Goal: Task Accomplishment & Management: Complete application form

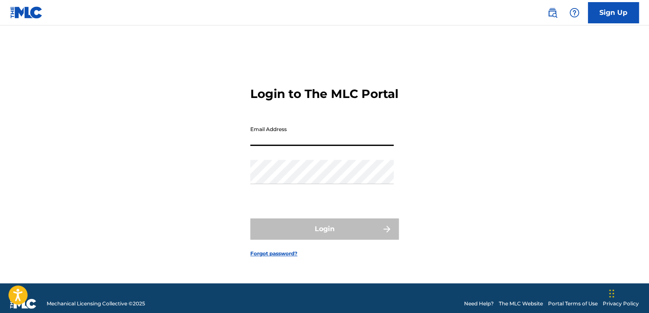
type input "[EMAIL_ADDRESS][DOMAIN_NAME]"
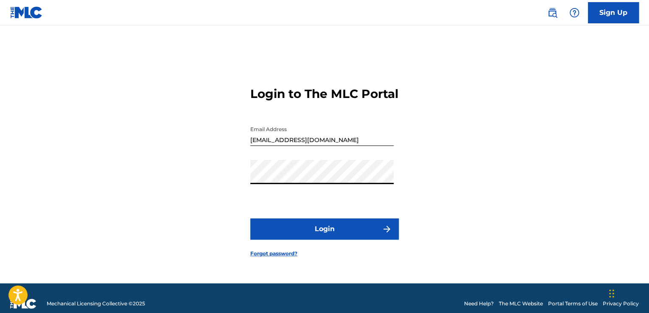
click at [341, 230] on button "Login" at bounding box center [324, 228] width 148 height 21
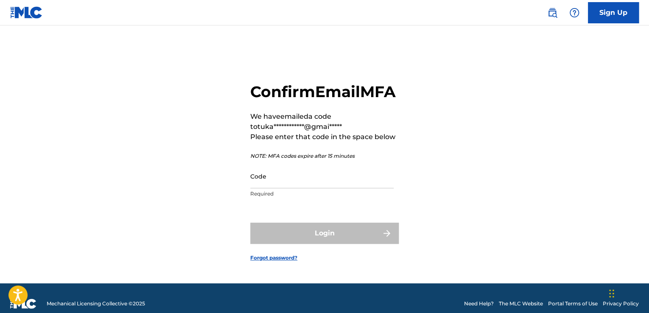
click at [285, 185] on input "Code" at bounding box center [321, 176] width 143 height 24
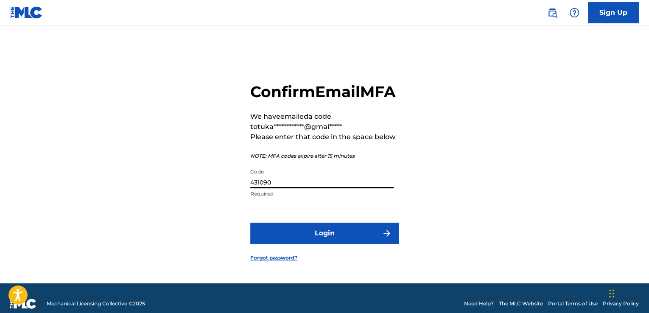
type input "431090"
click at [250, 223] on button "Login" at bounding box center [324, 233] width 148 height 21
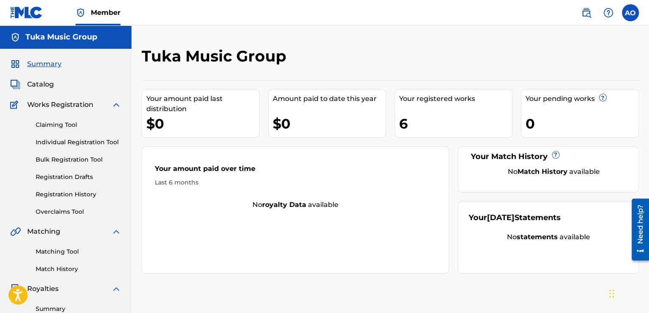
click at [287, 67] on div "Tuka Music Group" at bounding box center [333, 59] width 383 height 25
click at [70, 143] on link "Individual Registration Tool" at bounding box center [79, 142] width 86 height 9
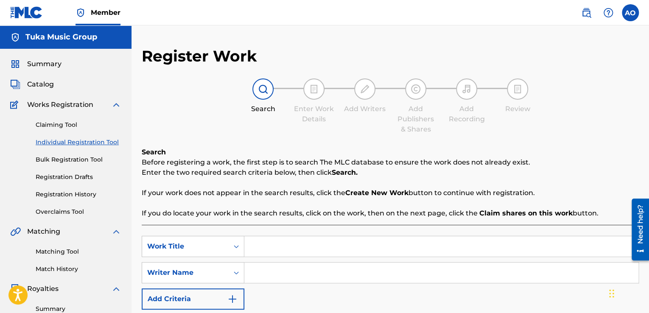
scroll to position [88, 0]
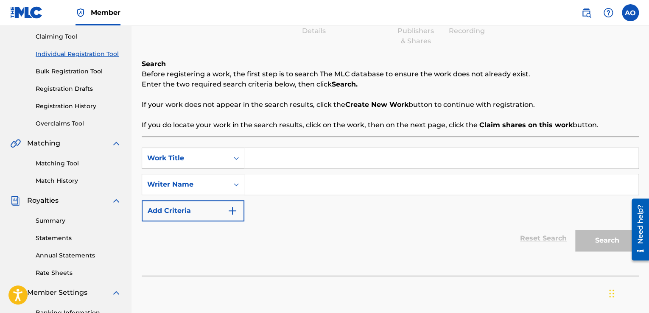
click at [231, 195] on div "SearchWithCriteriaad0bfce0-3758-469e-8e1f-5e0b8cd240b8 Work Title SearchWithCri…" at bounding box center [390, 185] width 497 height 74
click at [224, 200] on button "Add Criteria" at bounding box center [193, 210] width 103 height 21
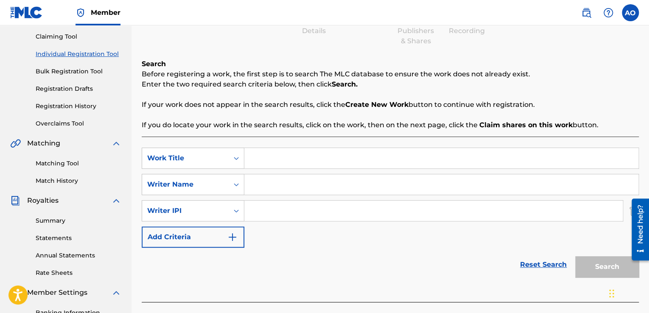
click at [215, 234] on button "Add Criteria" at bounding box center [193, 236] width 103 height 21
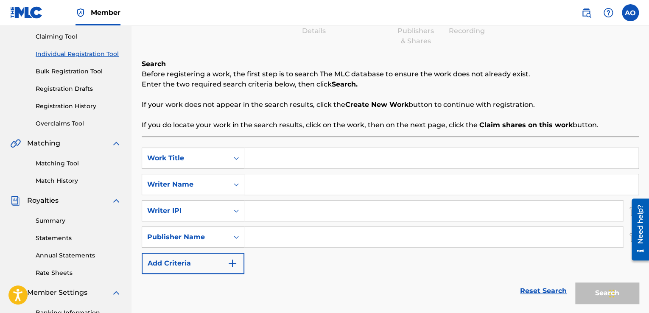
scroll to position [145, 0]
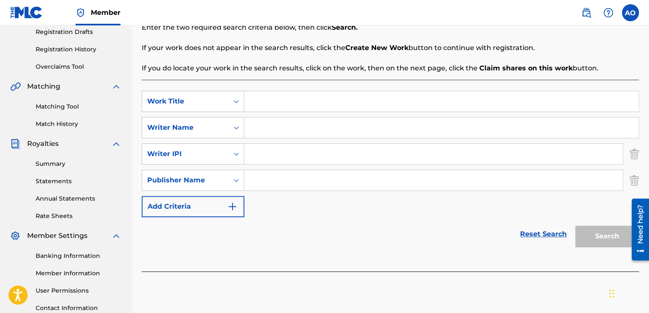
click at [629, 155] on img "Search Form" at bounding box center [633, 153] width 9 height 21
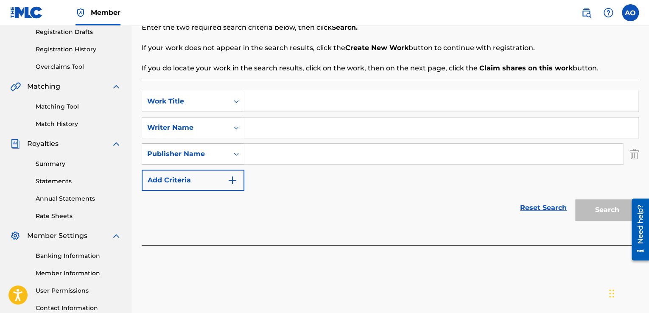
click at [207, 154] on div "Publisher Name" at bounding box center [185, 154] width 76 height 10
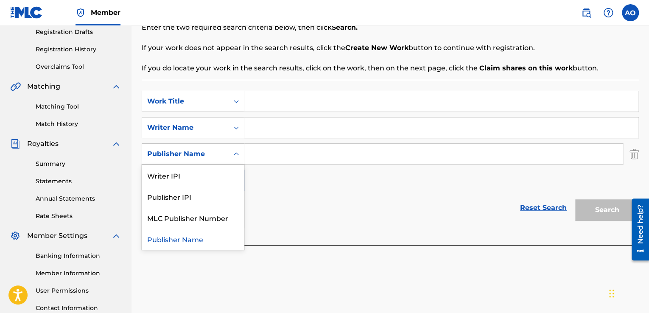
click at [282, 160] on input "Search Form" at bounding box center [433, 154] width 378 height 20
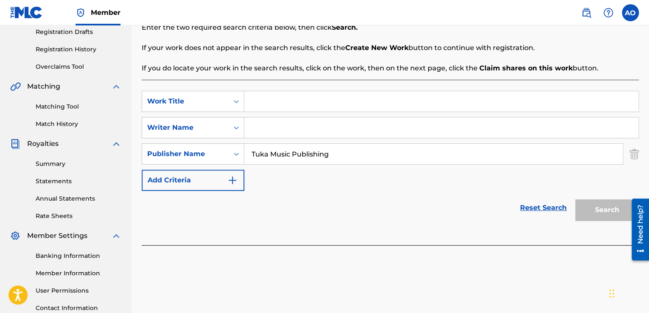
type input "Tuka Music Publishing"
click at [266, 130] on input "Search Form" at bounding box center [441, 127] width 394 height 20
paste input "[PERSON_NAME] [PERSON_NAME]"
type input "[PERSON_NAME] [PERSON_NAME]"
click at [265, 97] on input "Search Form" at bounding box center [441, 101] width 394 height 20
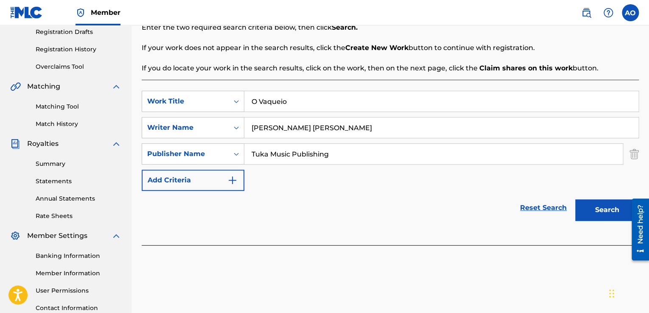
click at [302, 99] on input "O Vaqueio" at bounding box center [441, 101] width 394 height 20
paste input "r"
type input "O Vaqueiro Voltou"
click at [290, 154] on input "Tuka Music Publishing" at bounding box center [433, 154] width 378 height 20
click at [334, 158] on input "Tuka Publishing" at bounding box center [433, 154] width 378 height 20
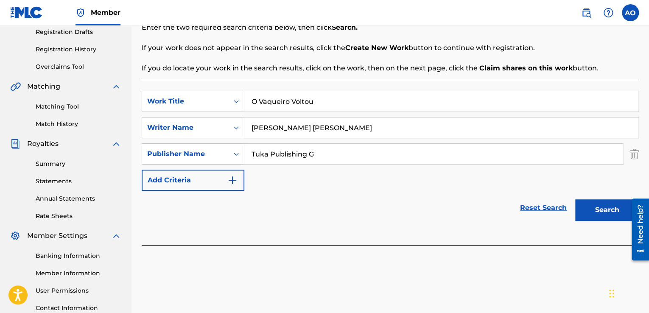
paste input "r"
type input "Tuka Publishing Group"
click at [592, 207] on button "Search" at bounding box center [607, 209] width 64 height 21
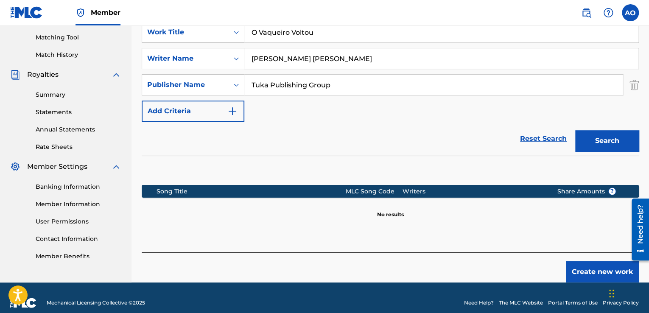
scroll to position [219, 0]
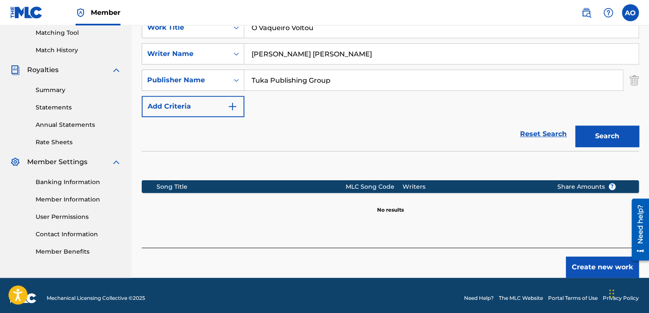
click at [589, 262] on button "Create new work" at bounding box center [602, 267] width 73 height 21
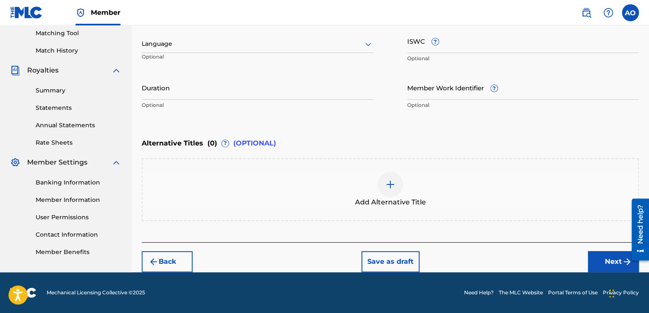
scroll to position [218, 0]
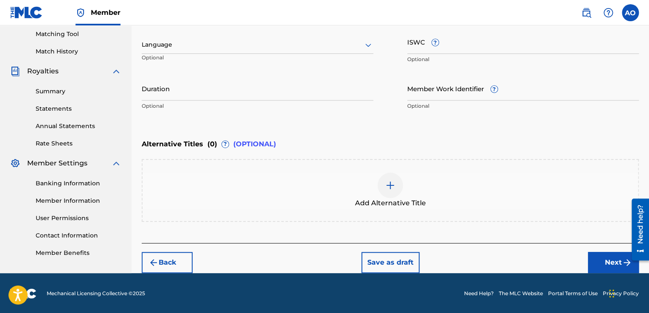
click at [646, 143] on div "Register Work Search Enter Work Details Add Writers Add Publishers & Shares Add…" at bounding box center [389, 51] width 517 height 444
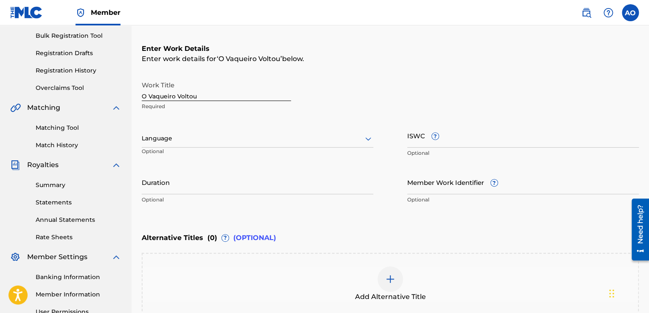
scroll to position [121, 0]
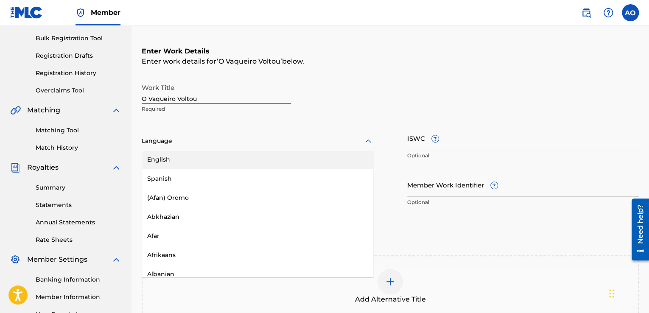
click at [243, 143] on div at bounding box center [258, 141] width 232 height 11
type input "po"
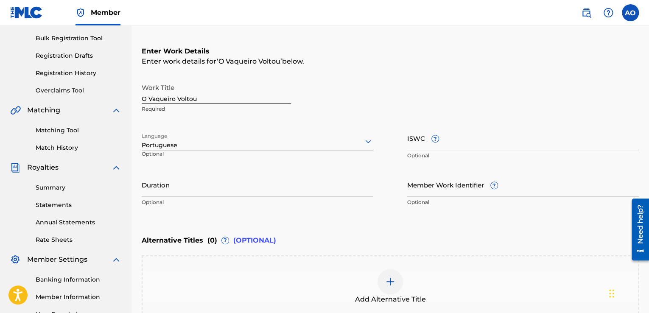
click at [203, 187] on input "Duration" at bounding box center [258, 185] width 232 height 24
type input "02:41"
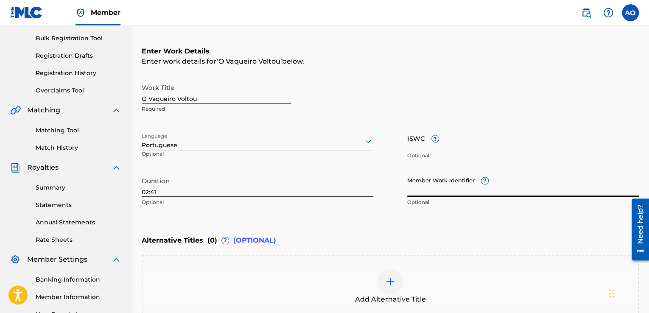
click at [441, 185] on input "Member Work Identifier ?" at bounding box center [523, 185] width 232 height 24
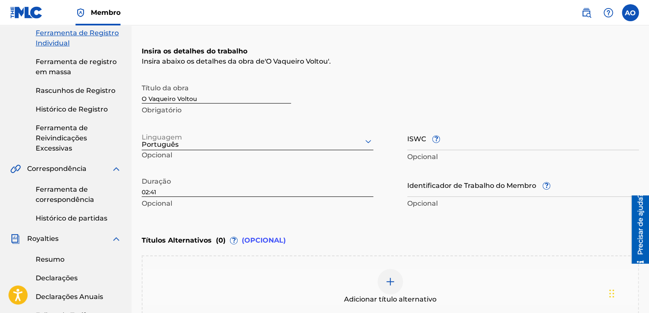
click at [366, 232] on div "Títulos Alternativos ( 0 ) ? (OPCIONAL)" at bounding box center [390, 240] width 497 height 19
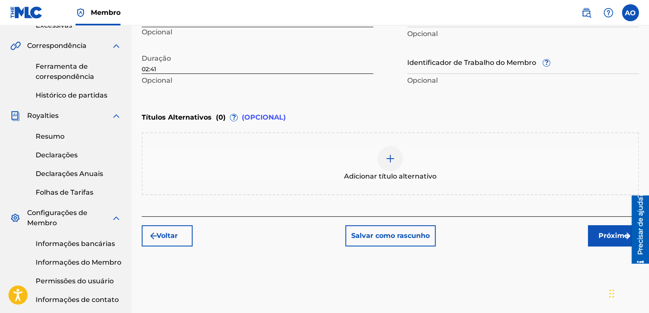
scroll to position [253, 0]
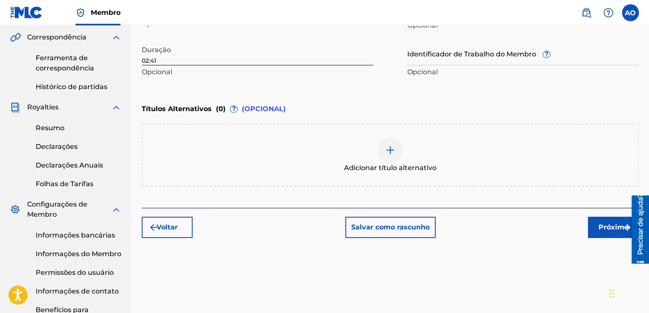
click at [598, 235] on button "Próximo" at bounding box center [613, 227] width 51 height 21
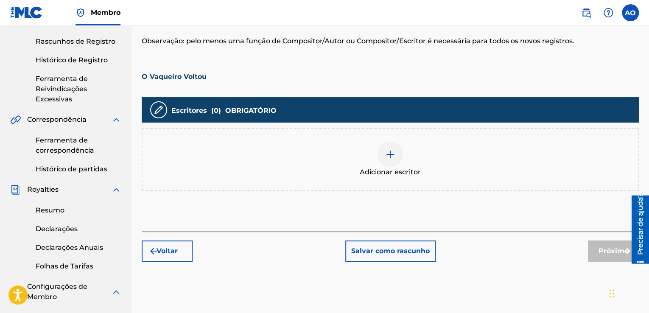
scroll to position [173, 0]
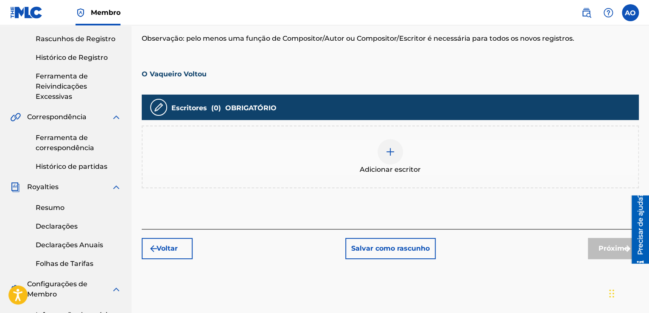
click at [396, 145] on div at bounding box center [389, 151] width 25 height 25
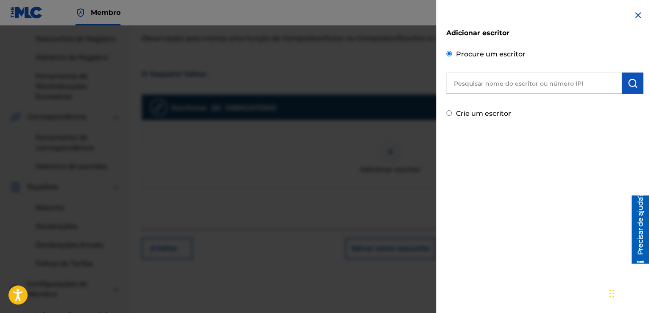
click at [512, 84] on input "text" at bounding box center [534, 83] width 176 height 21
paste input "r"
type input "r"
paste input "[PERSON_NAME] [PERSON_NAME]"
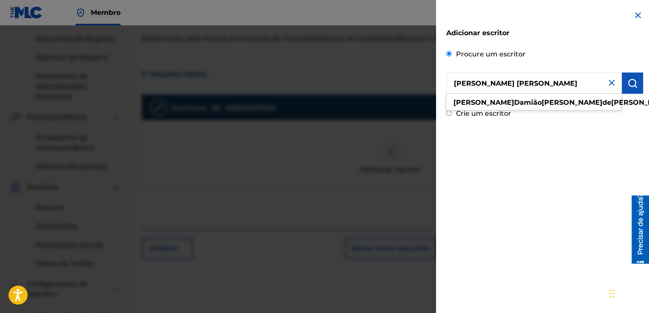
type input "[PERSON_NAME] [PERSON_NAME]"
click at [641, 89] on div "Adicionar escritor Procure um [PERSON_NAME] [PERSON_NAME] Crie um escritor" at bounding box center [544, 64] width 217 height 129
click at [638, 86] on button "submit" at bounding box center [632, 83] width 21 height 21
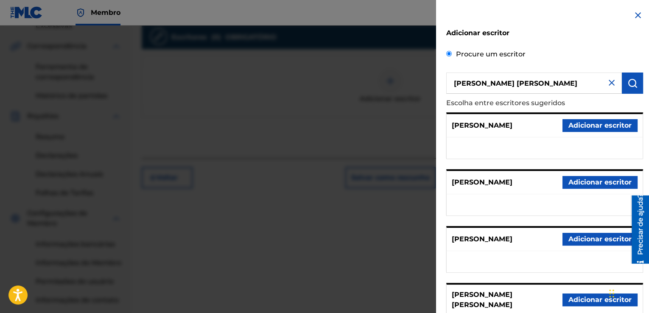
scroll to position [242, 0]
click at [612, 81] on img at bounding box center [611, 83] width 10 height 10
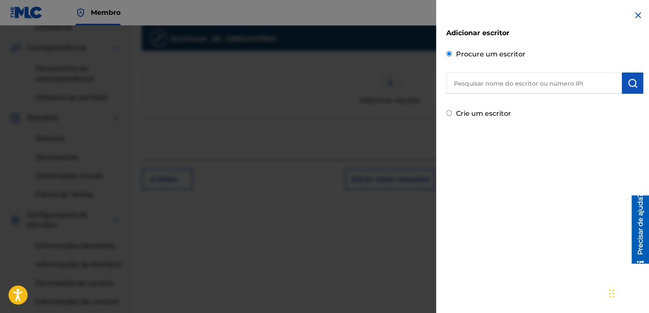
click at [513, 111] on div "Crie um escritor" at bounding box center [544, 112] width 197 height 13
click at [472, 125] on div "Adicionar escritor Procure um escritor [DEMOGRAPHIC_DATA] um escritor" at bounding box center [544, 64] width 217 height 129
click at [455, 113] on div "Crie um escritor" at bounding box center [544, 112] width 197 height 13
click at [447, 112] on input "Crie um escritor" at bounding box center [449, 113] width 6 height 6
radio input "false"
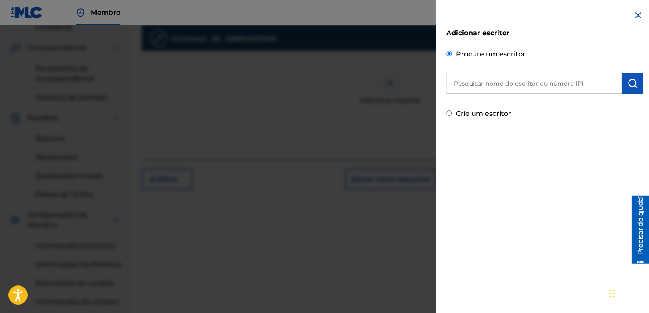
radio input "true"
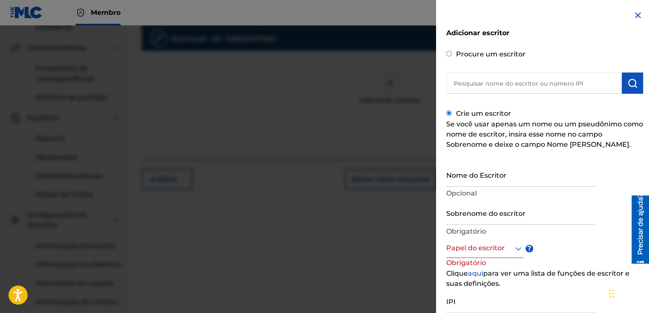
click at [472, 177] on input "Nome do Escritor" at bounding box center [520, 174] width 149 height 24
paste input "[PERSON_NAME] [PERSON_NAME]"
drag, startPoint x: 467, startPoint y: 180, endPoint x: 548, endPoint y: 183, distance: 81.1
click at [548, 183] on input "[PERSON_NAME] [PERSON_NAME]" at bounding box center [520, 174] width 149 height 24
type input "[PERSON_NAME] [PERSON_NAME]"
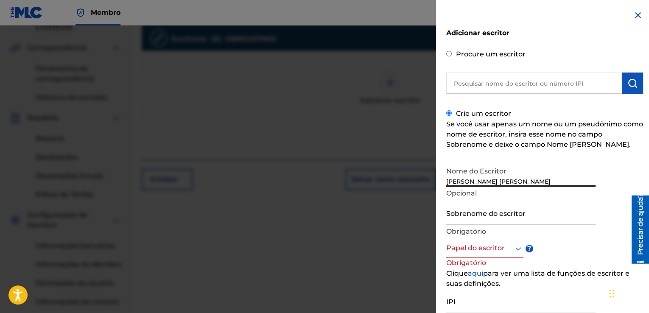
click at [513, 211] on input "Sobrenome do escritor" at bounding box center [520, 213] width 149 height 24
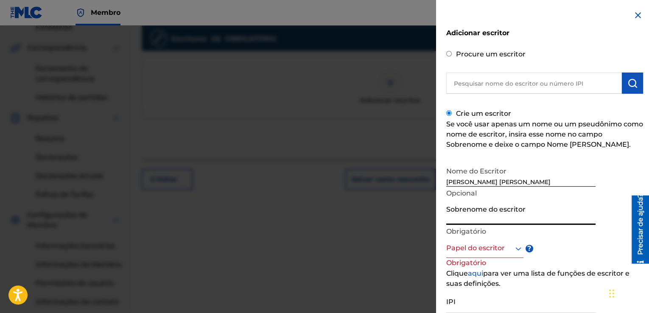
paste input "[PERSON_NAME]"
click at [472, 223] on input "[PERSON_NAME]" at bounding box center [520, 213] width 149 height 24
type input "[PERSON_NAME] [PERSON_NAME]"
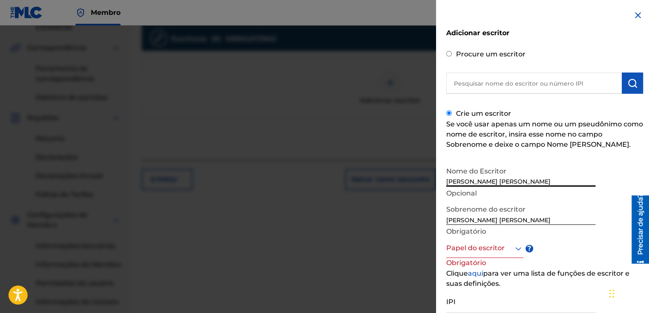
drag, startPoint x: 492, startPoint y: 180, endPoint x: 548, endPoint y: 181, distance: 56.0
click at [548, 181] on input "[PERSON_NAME] [PERSON_NAME]" at bounding box center [520, 174] width 149 height 24
drag, startPoint x: 491, startPoint y: 181, endPoint x: 467, endPoint y: 183, distance: 23.9
click at [467, 183] on input "[PERSON_NAME]" at bounding box center [520, 174] width 149 height 24
type input "[PERSON_NAME]"
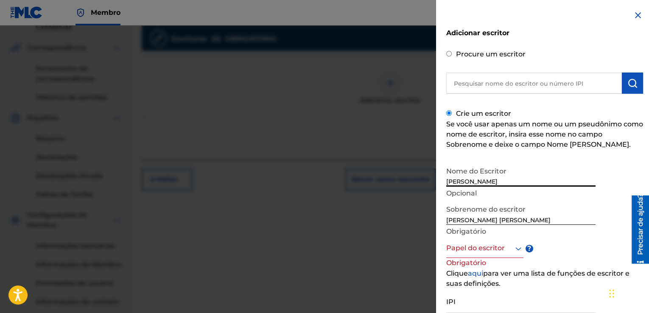
click at [444, 221] on div "Adicionar escritor Procure um escritor [DEMOGRAPHIC_DATA] um escritor Se você u…" at bounding box center [544, 192] width 217 height 384
click at [447, 221] on input "[PERSON_NAME] [PERSON_NAME]" at bounding box center [520, 213] width 149 height 24
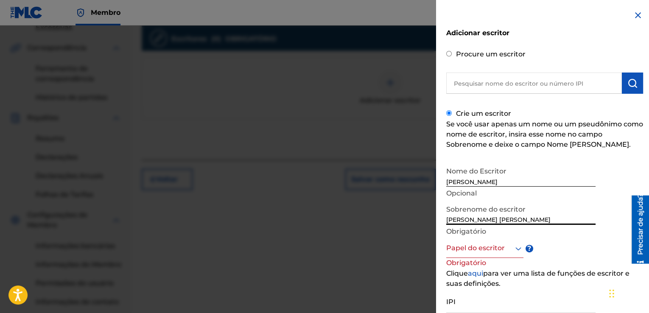
paste input "Damião"
type input "[PERSON_NAME]"
click at [486, 179] on input "[PERSON_NAME]" at bounding box center [520, 174] width 149 height 24
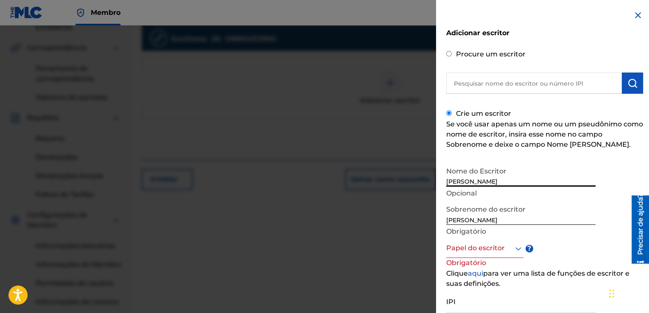
click at [486, 179] on input "[PERSON_NAME]" at bounding box center [520, 174] width 149 height 24
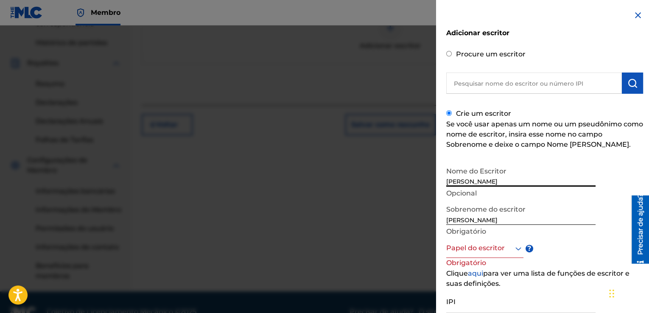
scroll to position [314, 0]
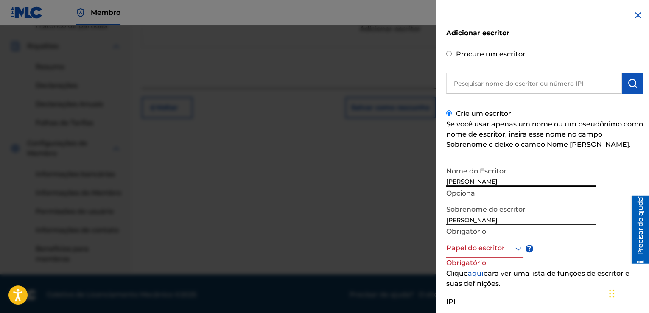
type input "[PERSON_NAME]"
click at [483, 252] on div at bounding box center [484, 248] width 77 height 11
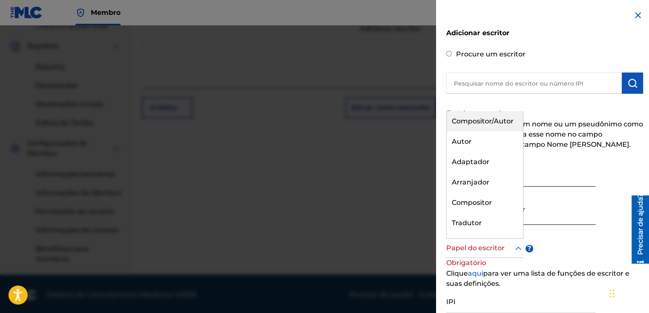
click at [494, 123] on font "Compositor/Autor" at bounding box center [483, 121] width 62 height 8
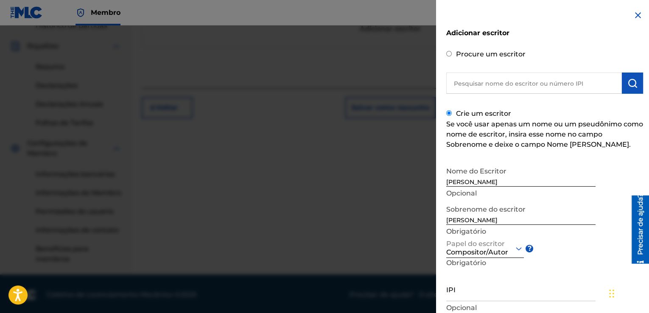
click at [491, 250] on div at bounding box center [485, 248] width 78 height 11
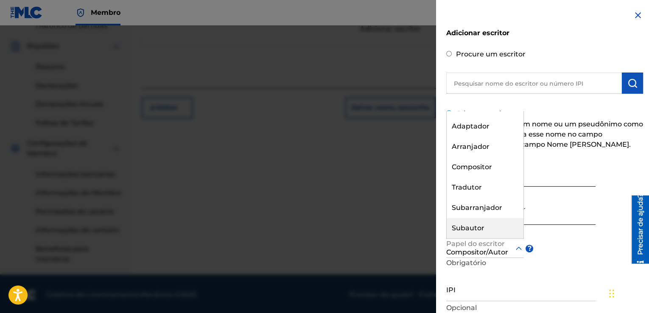
scroll to position [0, 0]
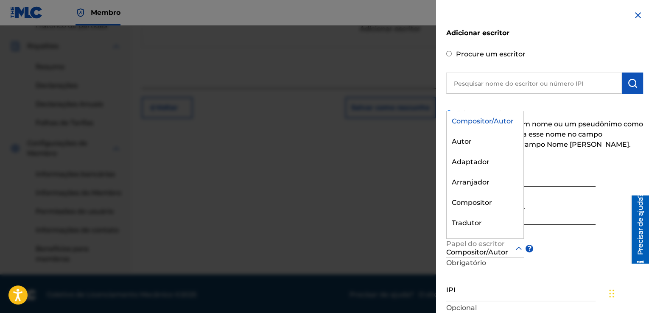
click at [474, 126] on div "Compositor/Autor" at bounding box center [485, 121] width 77 height 20
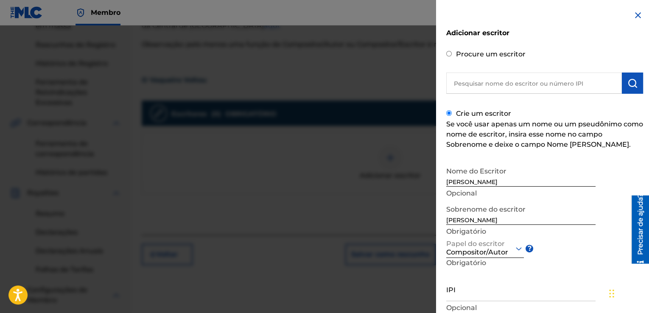
scroll to position [316, 0]
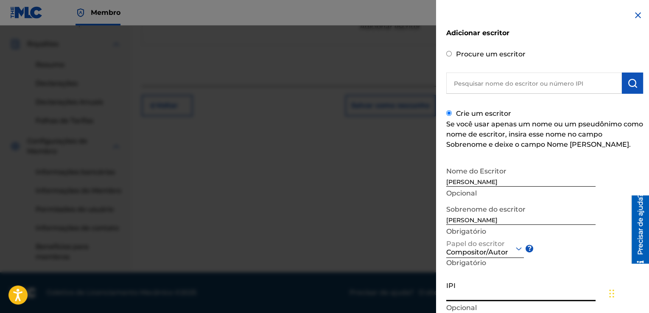
click at [588, 277] on input "IPI" at bounding box center [520, 289] width 149 height 24
click at [589, 265] on div "Nome do [PERSON_NAME] Opcional Sobrenome do escritor [PERSON_NAME] do escritor …" at bounding box center [544, 255] width 197 height 187
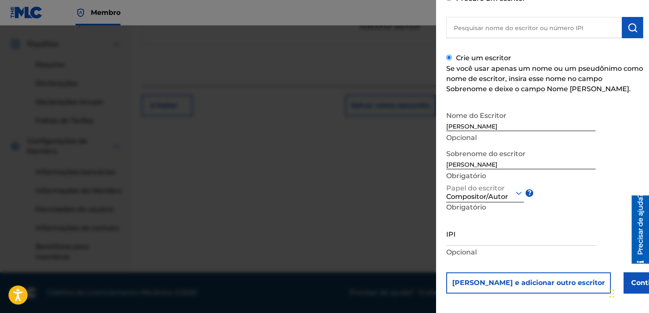
scroll to position [59, 0]
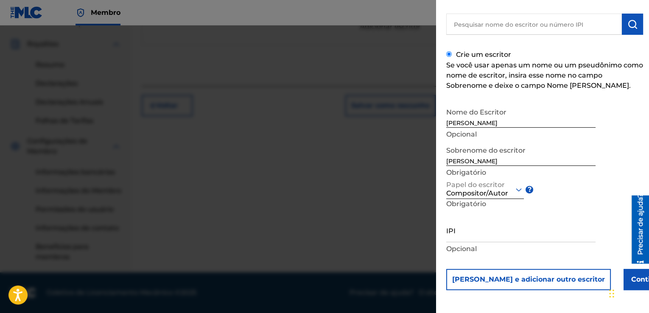
click at [623, 282] on button "Continuar" at bounding box center [648, 279] width 51 height 21
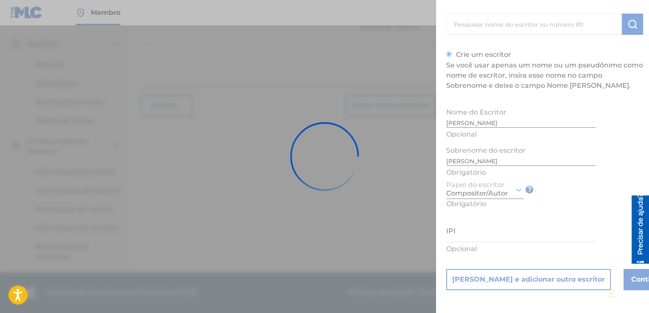
click at [598, 170] on div at bounding box center [324, 156] width 649 height 313
click at [482, 187] on div at bounding box center [324, 156] width 649 height 313
click at [314, 129] on img at bounding box center [325, 157] width 96 height 96
click at [314, 129] on img at bounding box center [324, 156] width 81 height 81
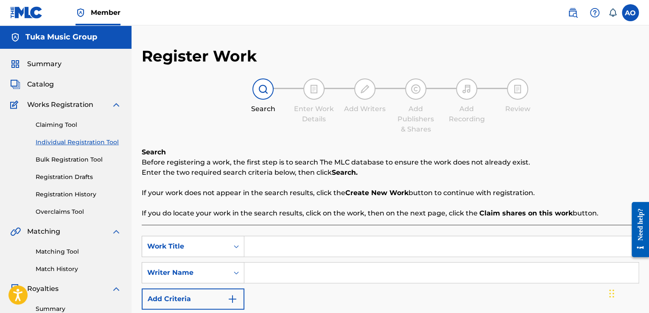
click at [77, 181] on link "Registration Drafts" at bounding box center [79, 177] width 86 height 9
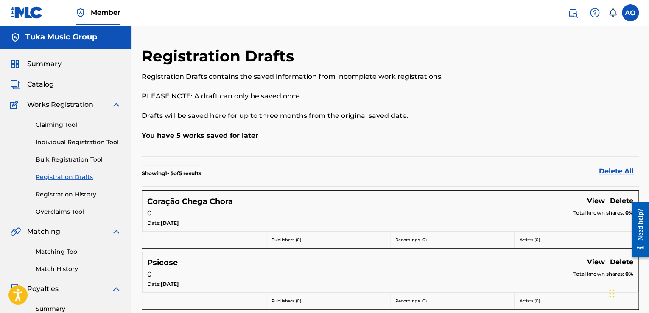
click at [61, 191] on link "Registration History" at bounding box center [79, 194] width 86 height 9
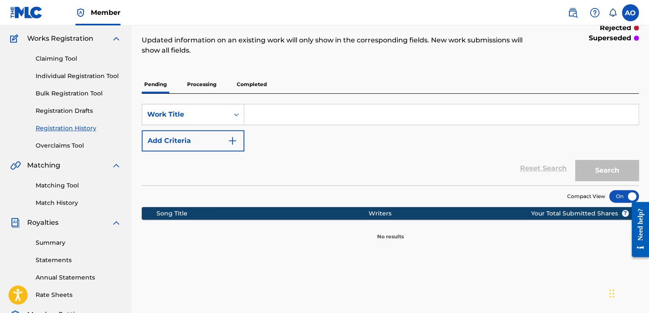
scroll to position [70, 0]
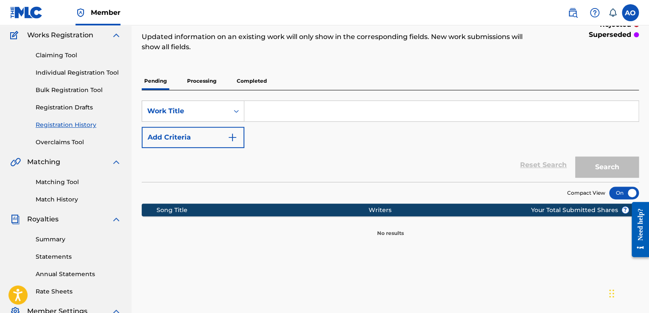
click at [251, 83] on p "Completed" at bounding box center [251, 81] width 35 height 18
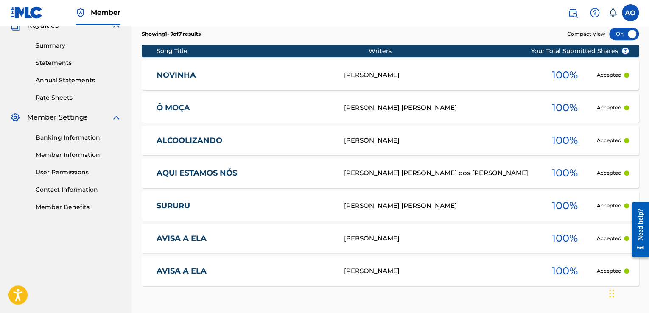
scroll to position [260, 0]
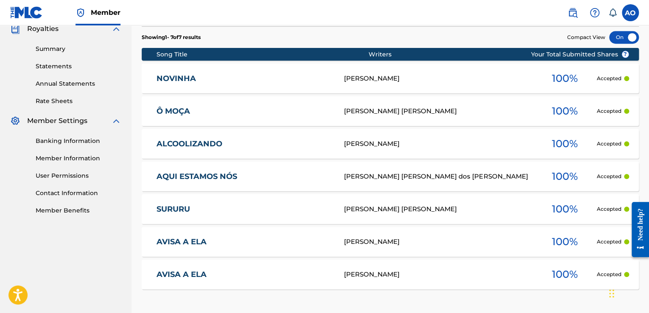
drag, startPoint x: 651, startPoint y: 130, endPoint x: 22, endPoint y: 61, distance: 632.7
click at [189, 242] on link "AVISA A ELA" at bounding box center [244, 242] width 176 height 10
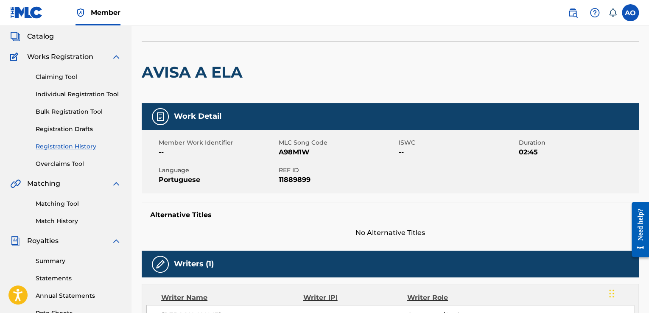
scroll to position [44, 0]
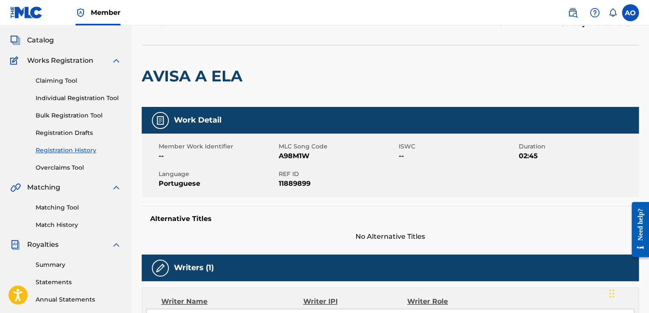
click at [63, 147] on link "Registration History" at bounding box center [79, 150] width 86 height 9
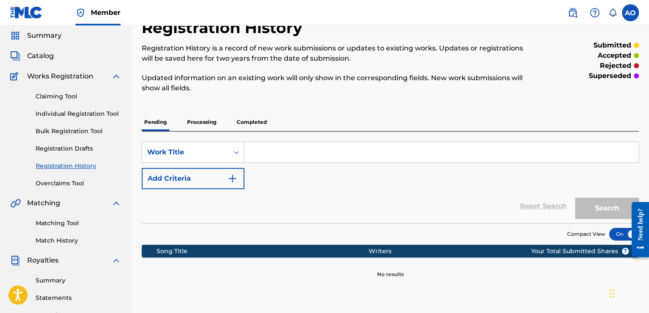
scroll to position [24, 0]
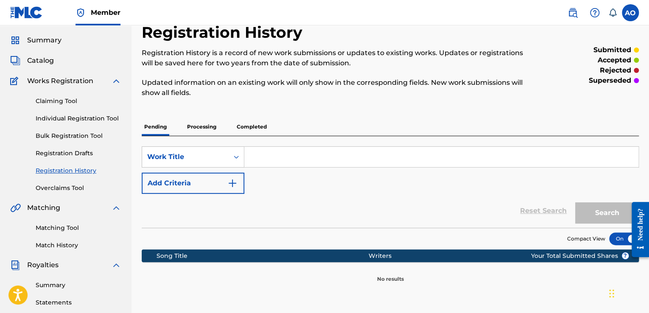
click at [212, 127] on p "Processing" at bounding box center [201, 127] width 34 height 18
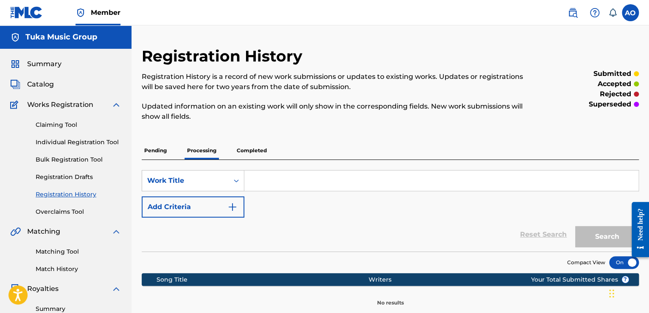
click at [251, 150] on p "Completed" at bounding box center [251, 151] width 35 height 18
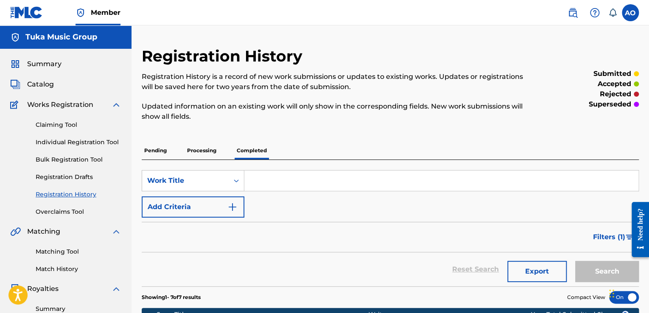
click at [200, 147] on p "Processing" at bounding box center [201, 151] width 34 height 18
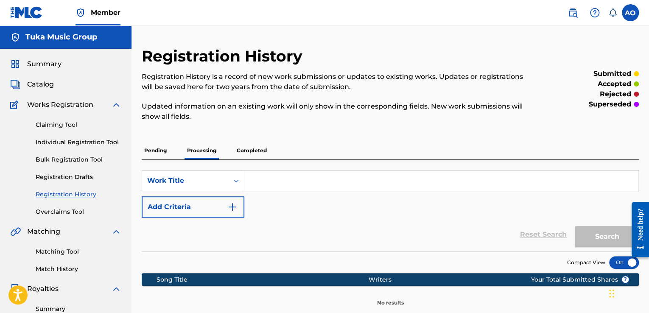
click at [51, 212] on link "Overclaims Tool" at bounding box center [79, 211] width 86 height 9
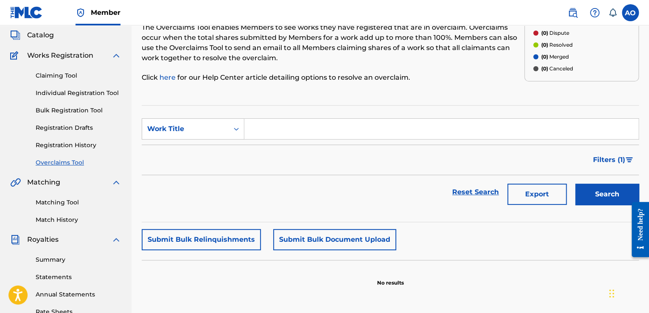
scroll to position [48, 0]
click at [58, 201] on link "Matching Tool" at bounding box center [79, 203] width 86 height 9
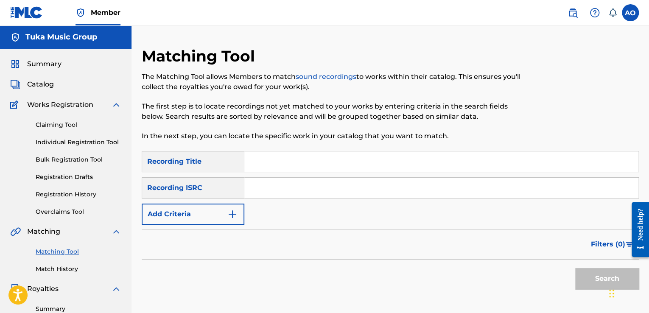
click at [265, 162] on input "Search Form" at bounding box center [441, 161] width 394 height 20
paste input "r"
click at [575, 268] on button "Search" at bounding box center [607, 278] width 64 height 21
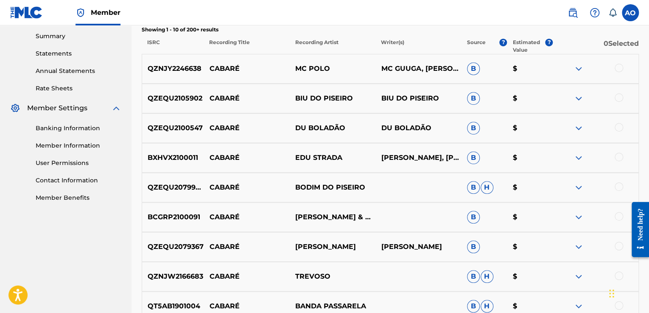
scroll to position [307, 0]
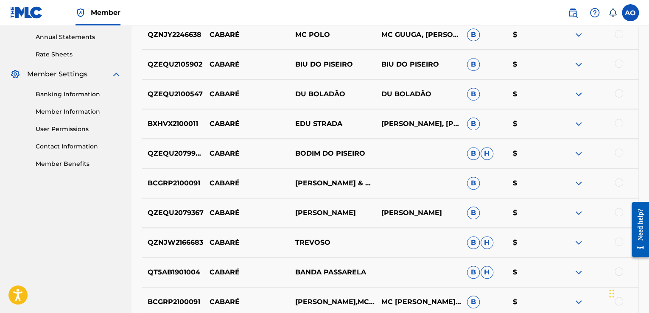
click at [575, 214] on img at bounding box center [578, 213] width 10 height 10
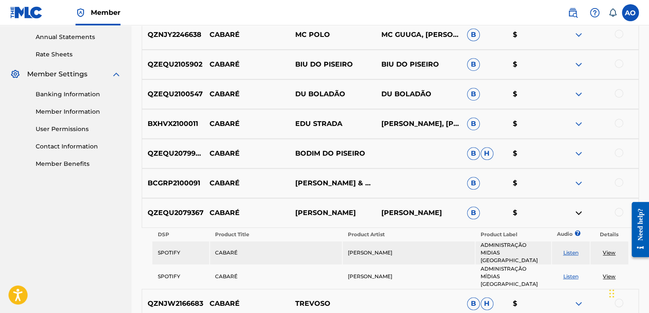
click at [575, 214] on img at bounding box center [578, 213] width 10 height 10
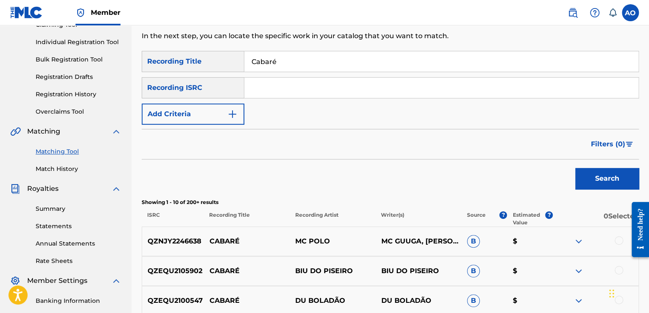
scroll to position [91, 0]
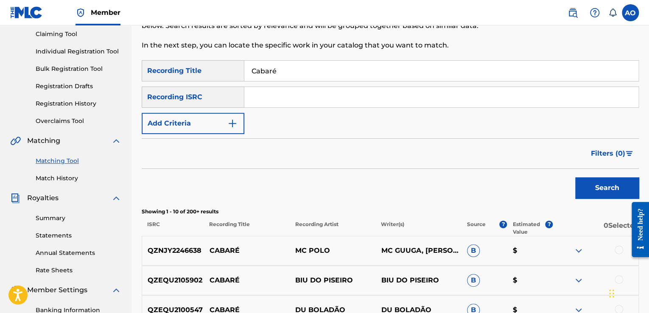
click at [483, 74] on input "Cabaré" at bounding box center [441, 71] width 394 height 20
paste input "r"
type input "O Vaqueiro Voltou"
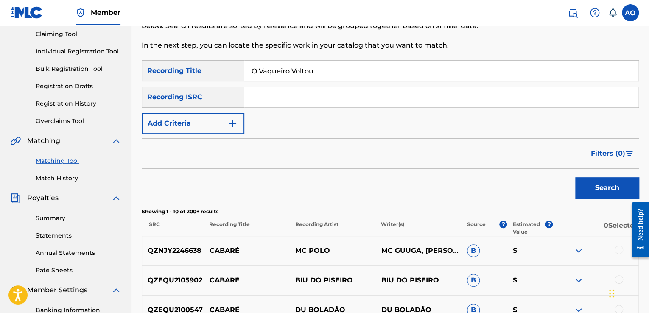
click at [575, 177] on button "Search" at bounding box center [607, 187] width 64 height 21
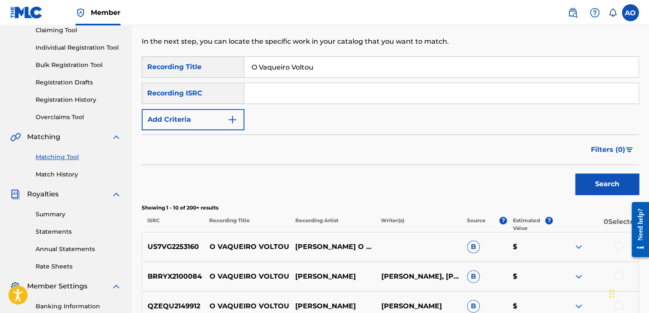
scroll to position [92, 0]
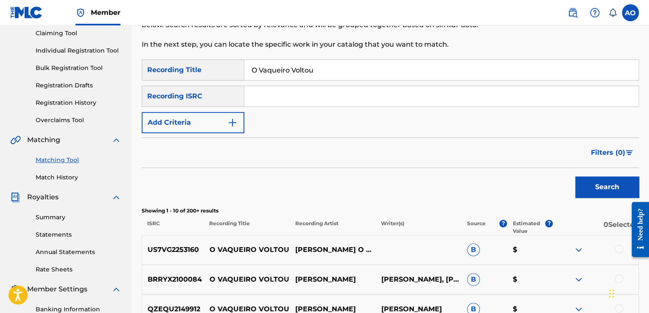
click at [228, 128] on button "Add Criteria" at bounding box center [193, 122] width 103 height 21
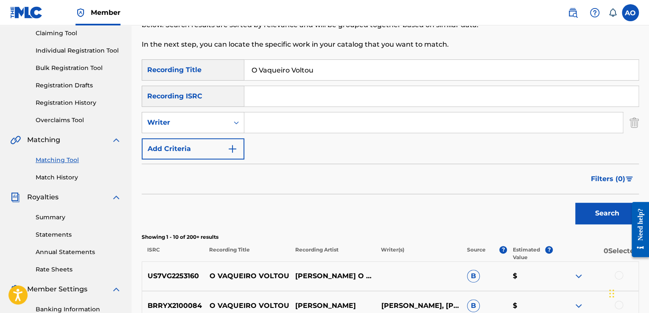
click at [232, 145] on img "Search Form" at bounding box center [232, 149] width 10 height 10
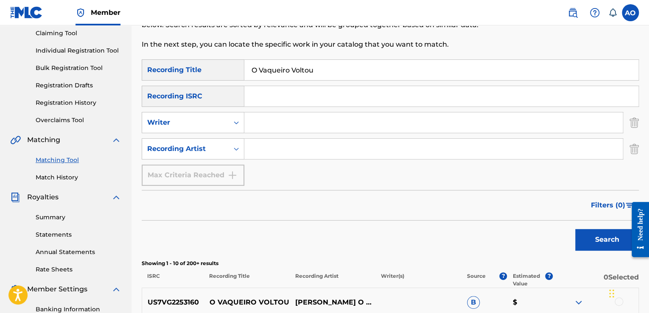
click at [263, 153] on input "Search Form" at bounding box center [433, 149] width 378 height 20
click at [312, 80] on input "O Vaqueiro Voltou" at bounding box center [441, 70] width 394 height 20
click at [317, 145] on input "Search Form" at bounding box center [433, 149] width 378 height 20
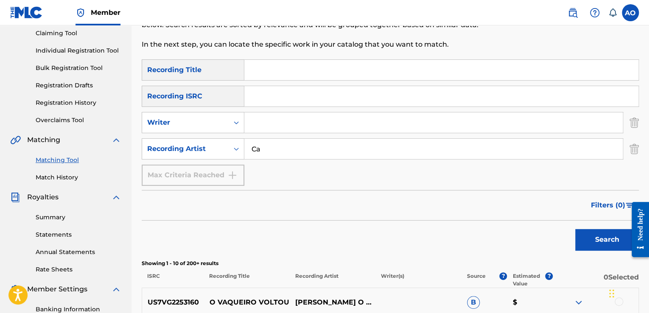
paste input "r"
type input "Carlos Araújo"
click at [575, 229] on button "Search" at bounding box center [607, 239] width 64 height 21
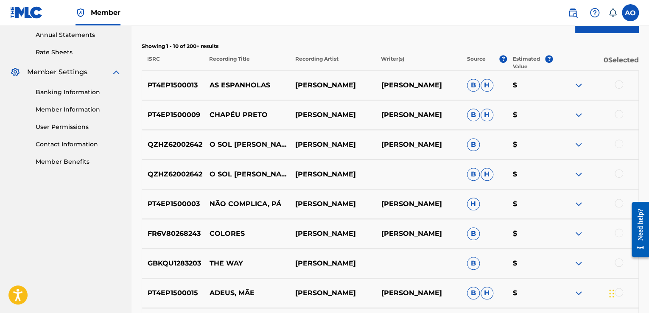
scroll to position [285, 0]
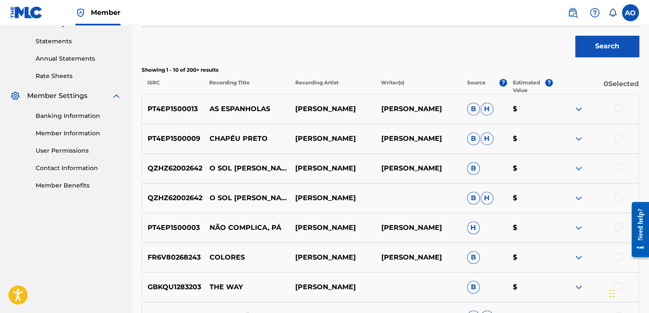
click at [578, 111] on img at bounding box center [578, 109] width 10 height 10
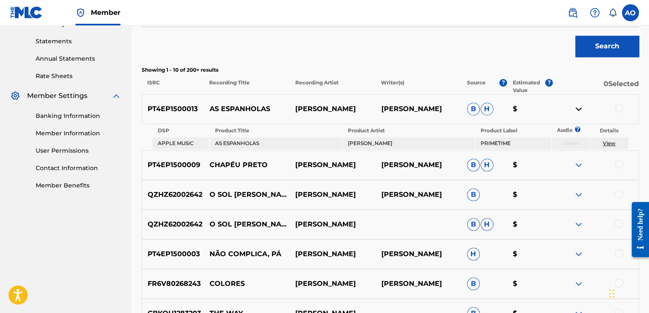
click at [578, 111] on img at bounding box center [578, 109] width 10 height 10
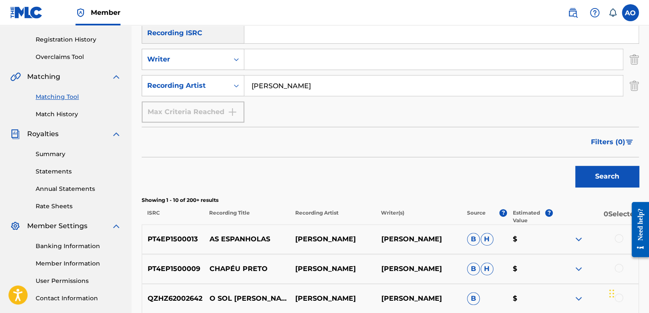
scroll to position [136, 0]
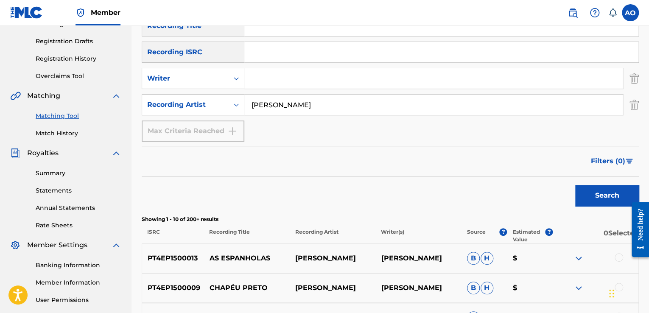
click at [378, 104] on input "Carlos Araújo" at bounding box center [433, 105] width 378 height 20
paste input "r"
type input "Lucca Vaqueiro"
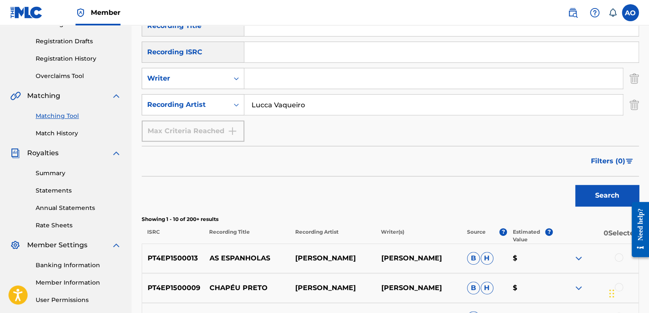
click at [575, 185] on button "Search" at bounding box center [607, 195] width 64 height 21
click at [575, 256] on img at bounding box center [578, 258] width 10 height 10
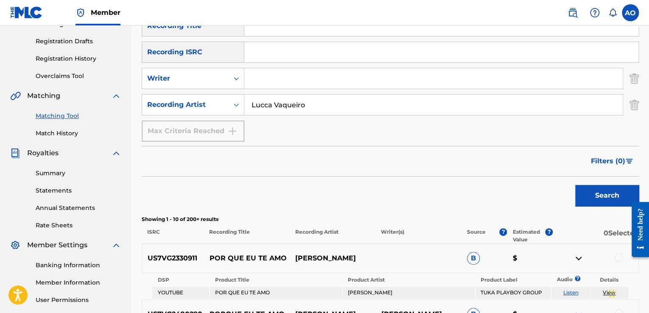
click at [578, 256] on img at bounding box center [578, 258] width 10 height 10
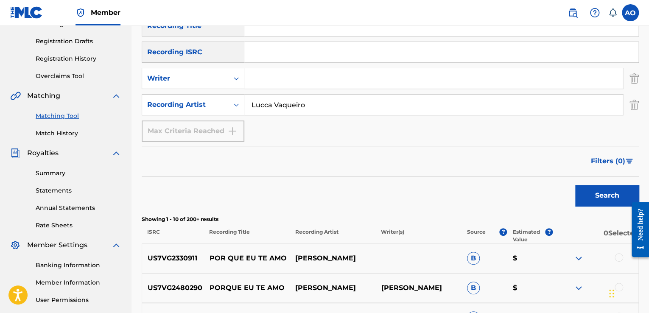
click at [578, 256] on img at bounding box center [578, 258] width 10 height 10
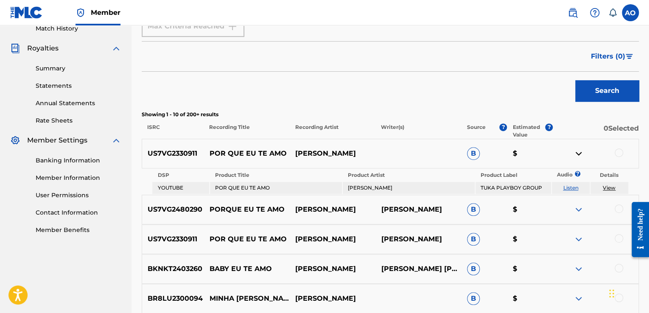
scroll to position [280, 0]
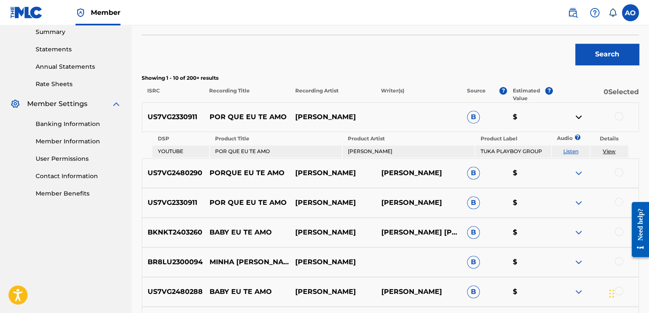
drag, startPoint x: 651, startPoint y: 154, endPoint x: 23, endPoint y: 15, distance: 642.9
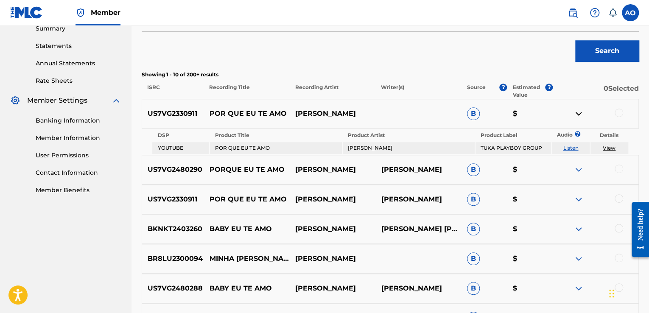
click at [576, 116] on img at bounding box center [578, 114] width 10 height 10
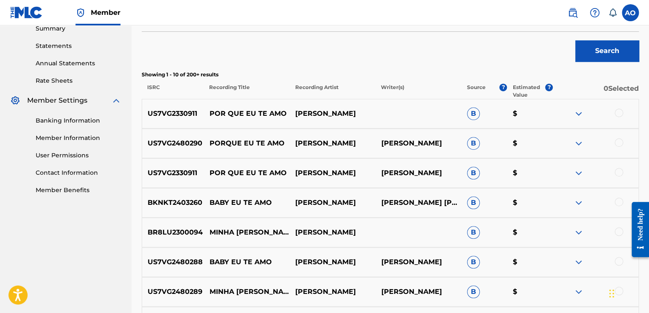
click at [575, 139] on img at bounding box center [578, 143] width 10 height 10
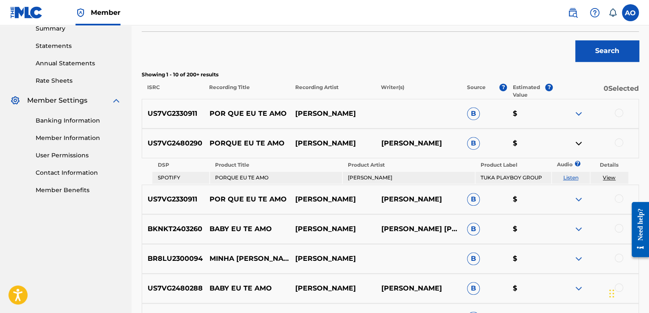
click at [575, 139] on img at bounding box center [578, 143] width 10 height 10
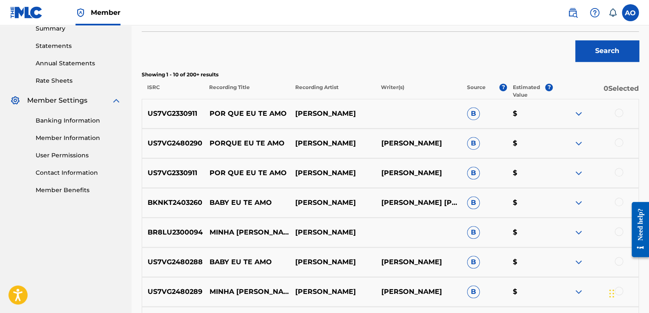
click at [577, 170] on img at bounding box center [578, 173] width 10 height 10
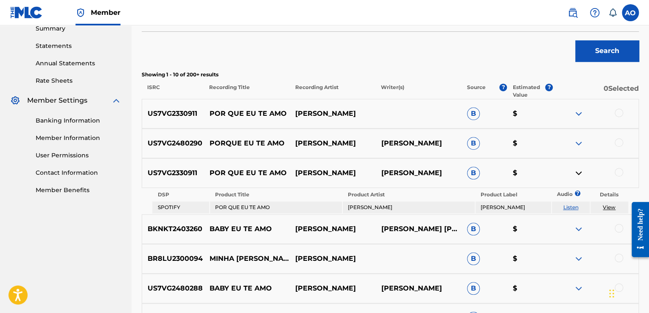
click at [577, 170] on img at bounding box center [578, 173] width 10 height 10
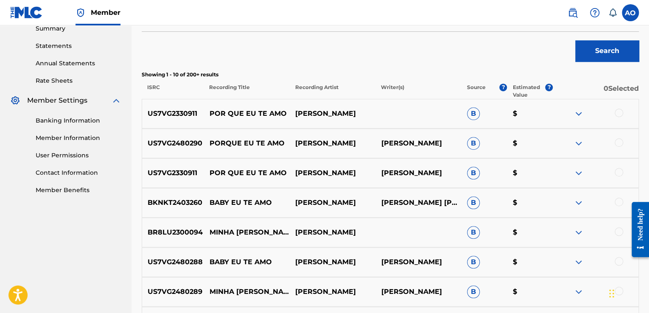
click at [574, 204] on img at bounding box center [578, 203] width 10 height 10
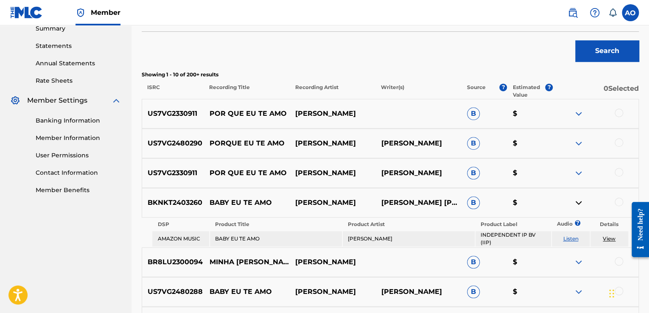
click at [577, 203] on img at bounding box center [578, 203] width 10 height 10
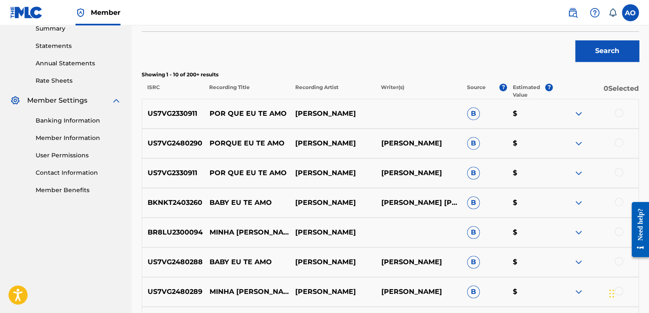
click at [578, 233] on img at bounding box center [578, 232] width 10 height 10
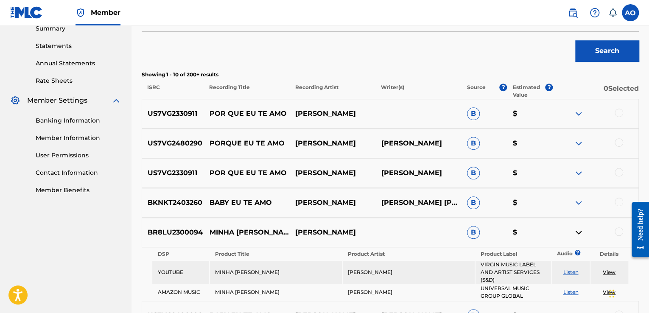
click at [578, 233] on img at bounding box center [578, 232] width 10 height 10
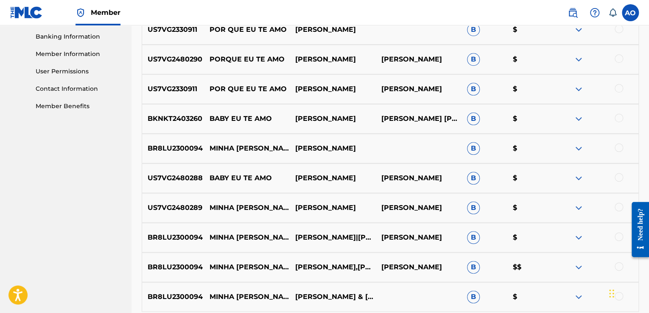
scroll to position [379, 0]
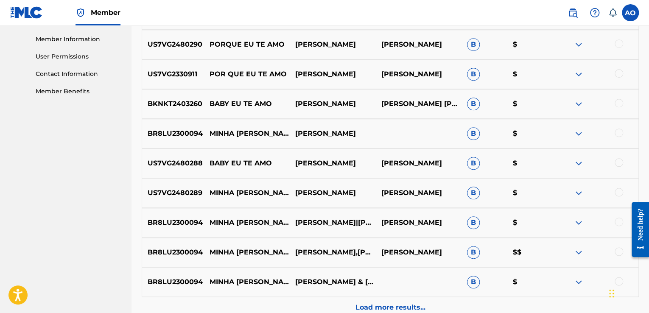
click at [579, 168] on div "US7VG2480288 BABY EU TE AMO LUCCA VAQUEIRO LUCCA VAQUEIRO B $" at bounding box center [390, 163] width 497 height 30
click at [578, 165] on img at bounding box center [578, 163] width 10 height 10
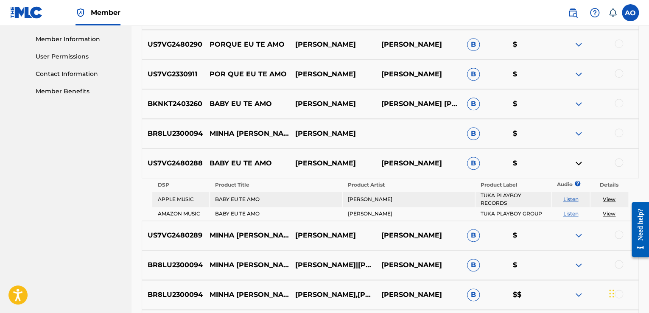
click at [578, 165] on img at bounding box center [578, 163] width 10 height 10
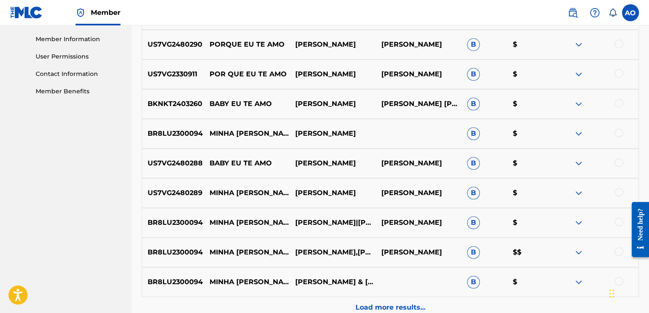
click at [578, 196] on img at bounding box center [578, 193] width 10 height 10
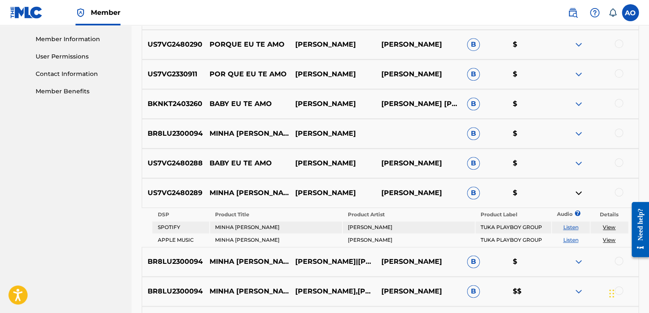
click at [607, 227] on link "View" at bounding box center [609, 227] width 13 height 6
click at [581, 194] on img at bounding box center [578, 193] width 10 height 10
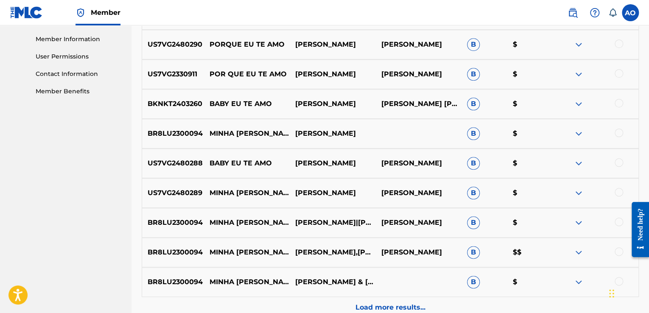
click at [577, 252] on img at bounding box center [578, 252] width 10 height 10
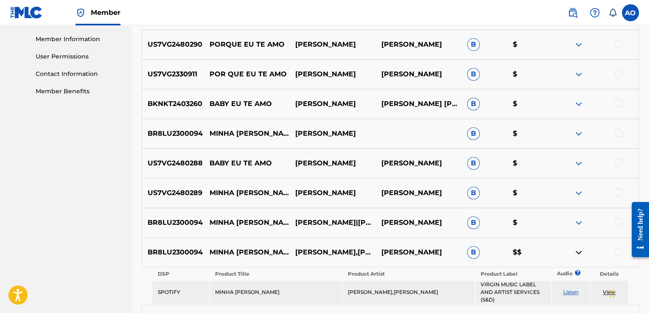
click at [577, 252] on img at bounding box center [578, 252] width 10 height 10
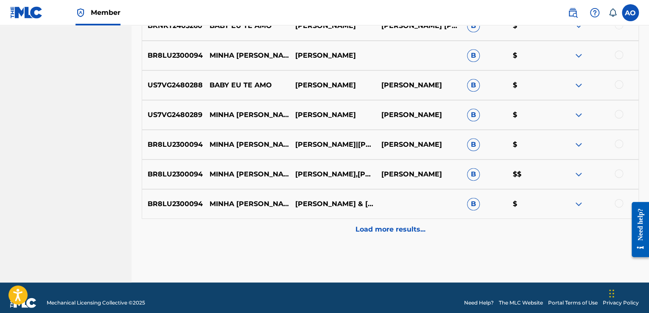
drag, startPoint x: 651, startPoint y: 171, endPoint x: 20, endPoint y: 13, distance: 650.6
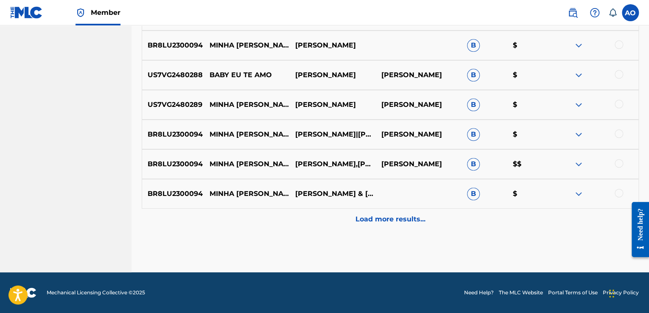
click at [386, 222] on p "Load more results..." at bounding box center [390, 219] width 70 height 10
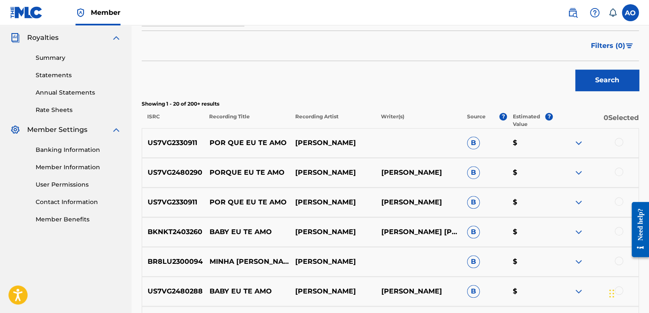
scroll to position [252, 0]
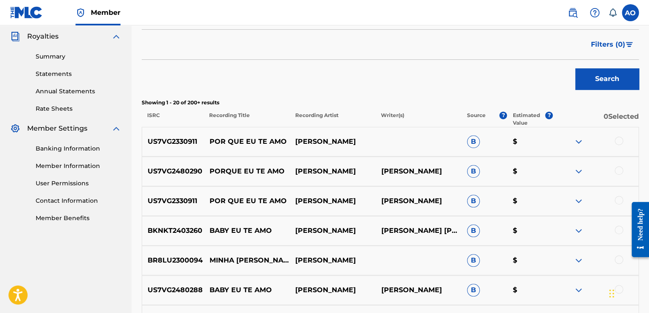
click at [579, 144] on img at bounding box center [578, 142] width 10 height 10
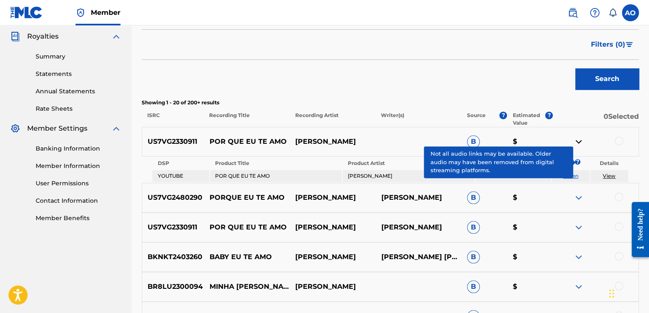
click at [609, 174] on link "View" at bounding box center [609, 176] width 13 height 6
click at [616, 193] on div at bounding box center [619, 197] width 8 height 8
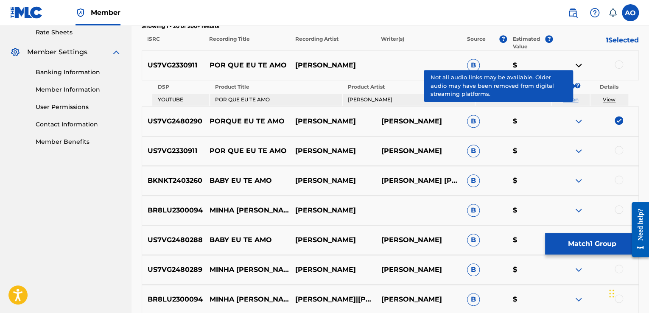
scroll to position [346, 0]
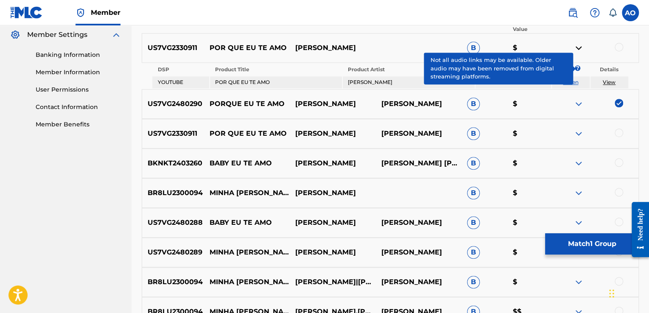
click at [621, 131] on div at bounding box center [619, 133] width 8 height 8
click at [619, 161] on div at bounding box center [619, 162] width 8 height 8
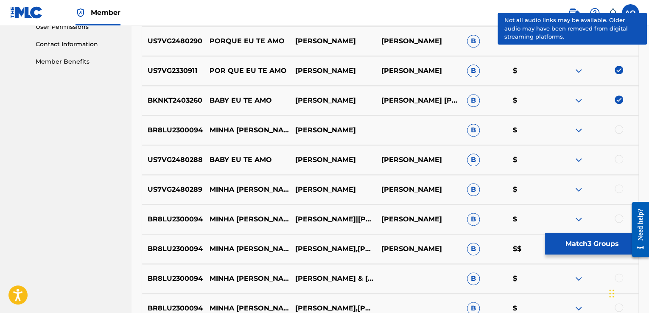
scroll to position [417, 0]
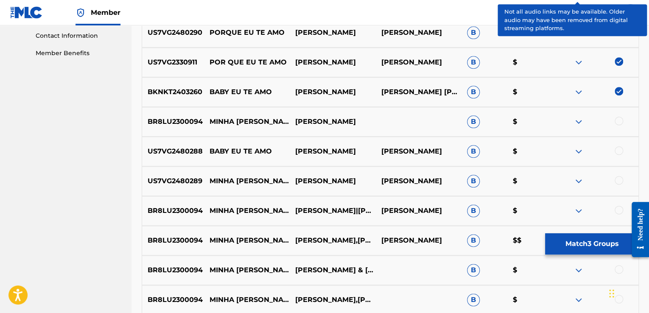
click at [620, 146] on div at bounding box center [619, 150] width 8 height 8
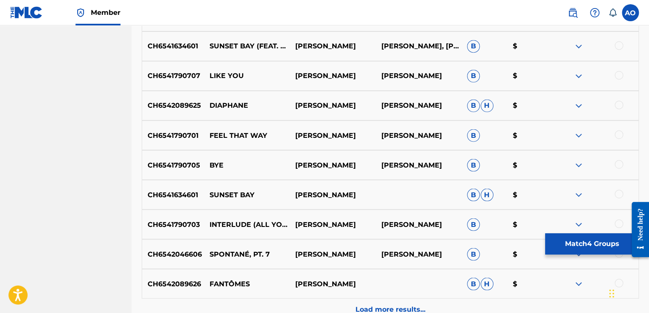
scroll to position [701, 0]
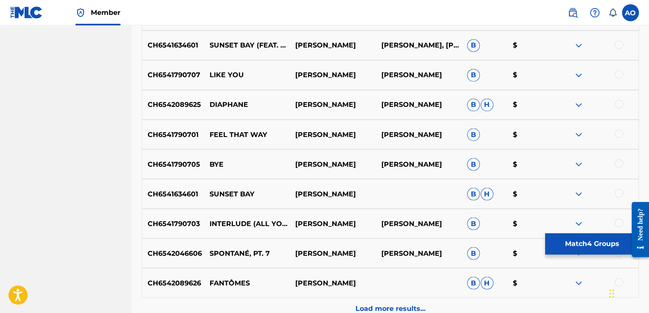
click at [593, 246] on button "Match 4 Groups" at bounding box center [592, 243] width 94 height 21
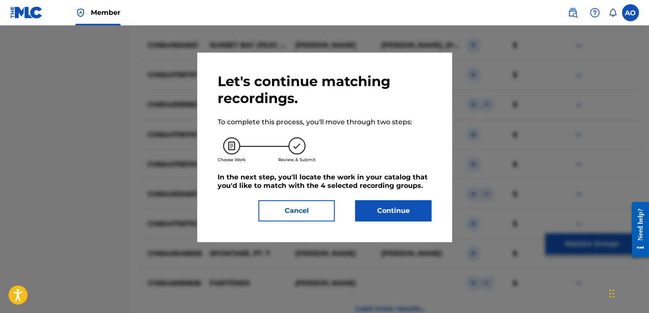
click at [392, 211] on button "Continue" at bounding box center [393, 210] width 76 height 21
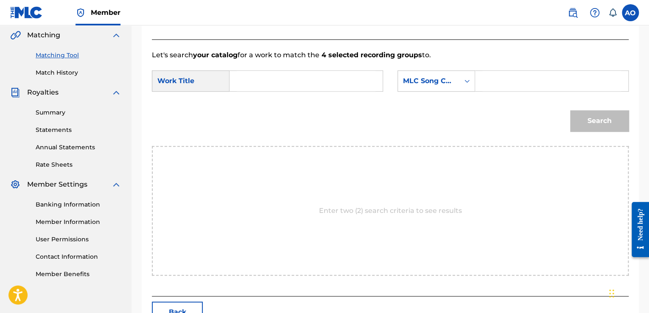
scroll to position [252, 0]
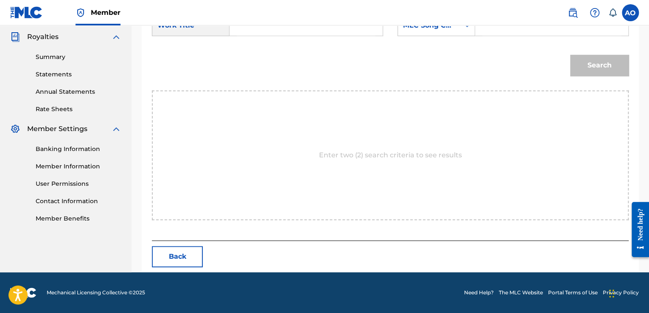
click at [180, 257] on button "Back" at bounding box center [177, 256] width 51 height 21
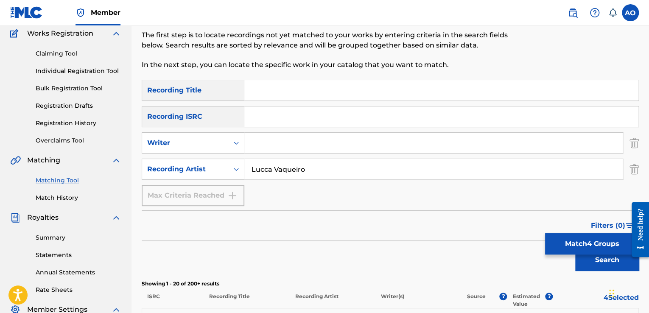
scroll to position [22, 0]
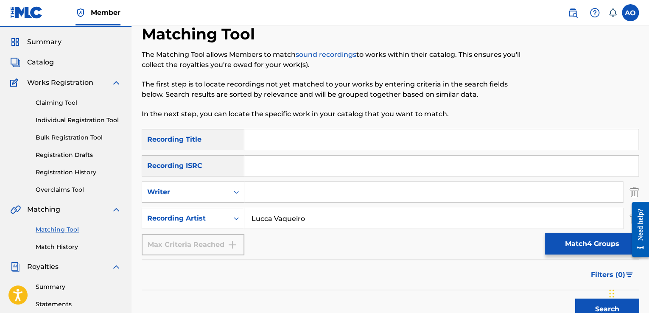
click at [67, 187] on link "Overclaims Tool" at bounding box center [79, 189] width 86 height 9
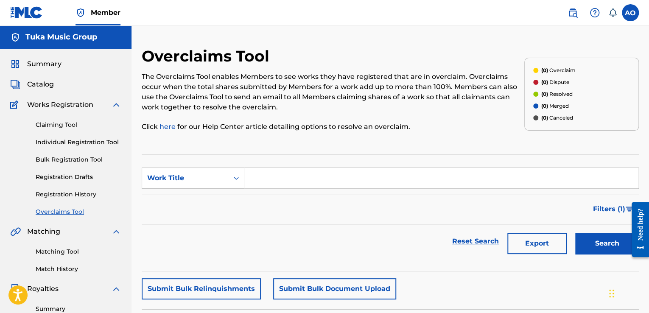
click at [313, 179] on input "Search Form" at bounding box center [441, 178] width 394 height 20
click at [71, 265] on link "Match History" at bounding box center [79, 269] width 86 height 9
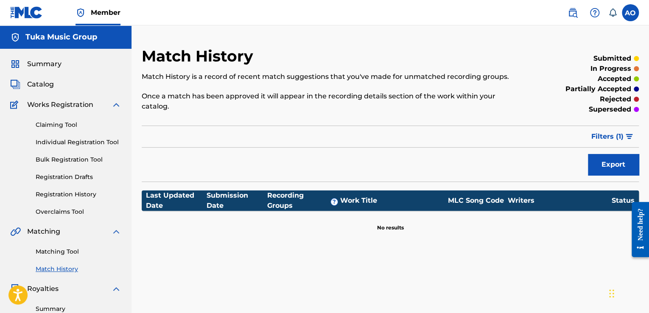
click at [114, 235] on img at bounding box center [116, 231] width 10 height 10
click at [64, 272] on link "Summary" at bounding box center [79, 272] width 86 height 9
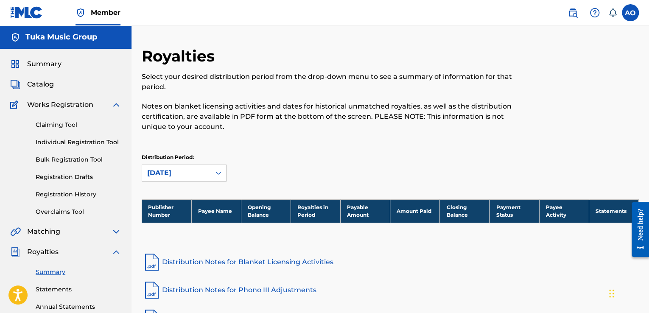
click at [73, 106] on span "Works Registration" at bounding box center [60, 105] width 66 height 10
click at [46, 91] on div "Summary Catalog Works Registration Claiming Tool Individual Registration Tool B…" at bounding box center [65, 248] width 131 height 399
click at [42, 82] on span "Catalog" at bounding box center [40, 84] width 27 height 10
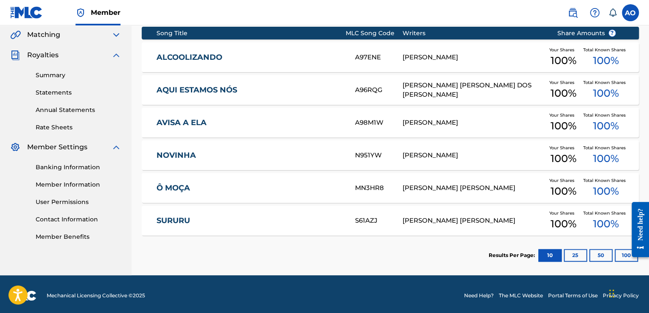
scroll to position [200, 0]
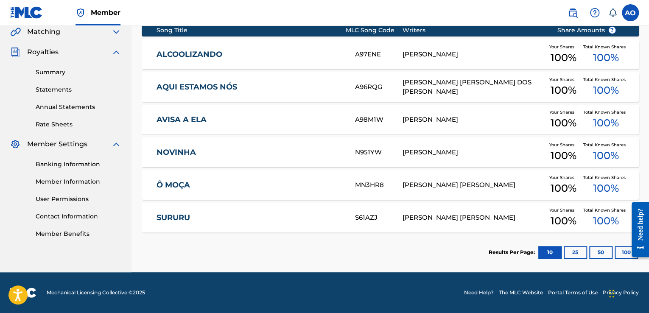
click at [437, 220] on div "[PERSON_NAME] [PERSON_NAME]" at bounding box center [473, 218] width 142 height 10
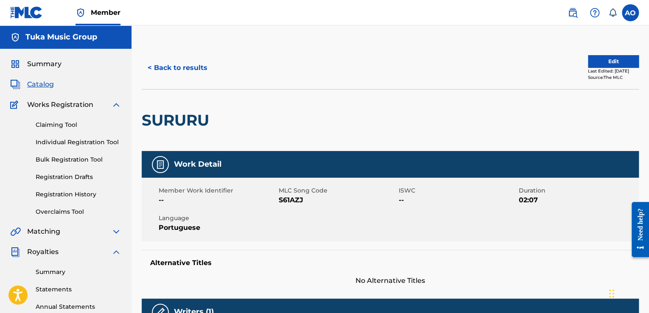
drag, startPoint x: 647, startPoint y: 50, endPoint x: 651, endPoint y: 74, distance: 24.5
click at [648, 73] on html "Accessibility Screen-Reader Guide, Feedback, and Issue Reporting | New window M…" at bounding box center [324, 156] width 649 height 313
click at [59, 69] on span "Summary" at bounding box center [44, 64] width 34 height 10
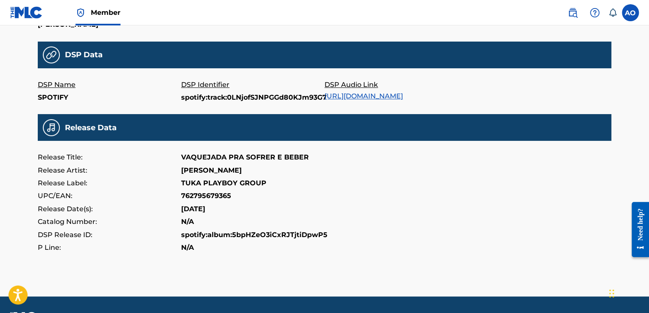
scroll to position [262, 0]
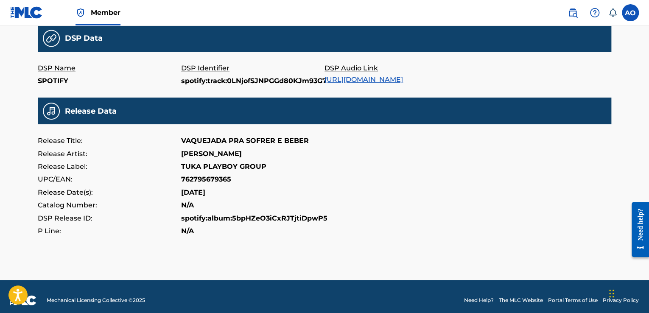
drag, startPoint x: 651, startPoint y: 87, endPoint x: 14, endPoint y: 39, distance: 639.2
